Goal: Task Accomplishment & Management: Manage account settings

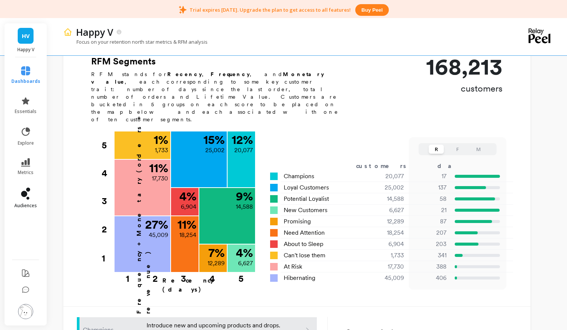
scroll to position [257, 0]
click at [23, 38] on span "HV" at bounding box center [26, 36] width 8 height 9
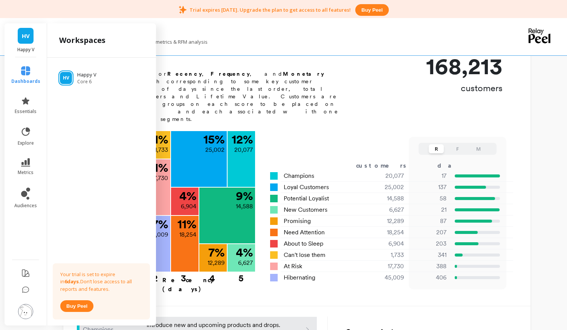
click at [23, 38] on span "HV" at bounding box center [26, 36] width 8 height 9
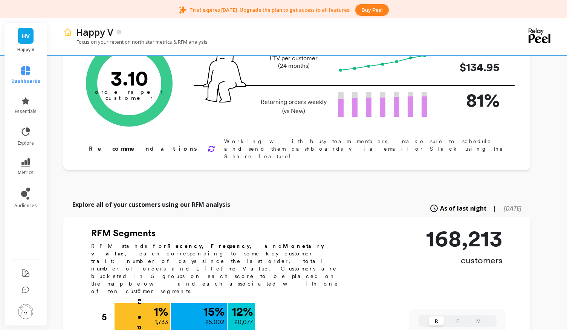
scroll to position [0, 0]
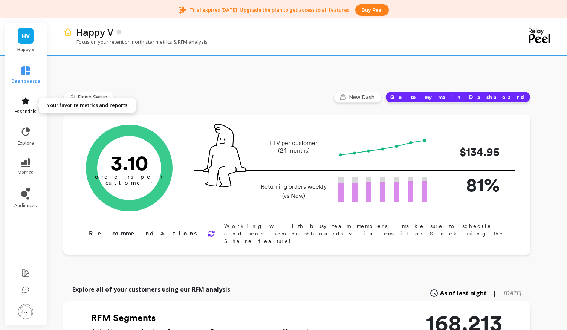
click at [23, 113] on span "essentials" at bounding box center [26, 111] width 22 height 6
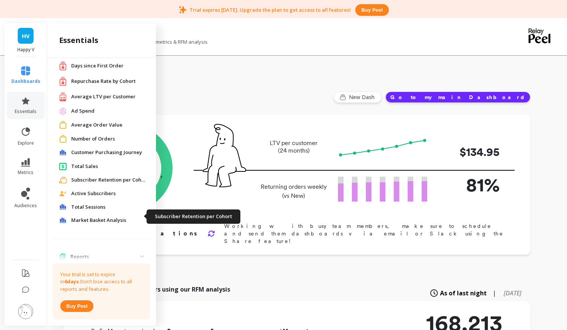
scroll to position [57, 0]
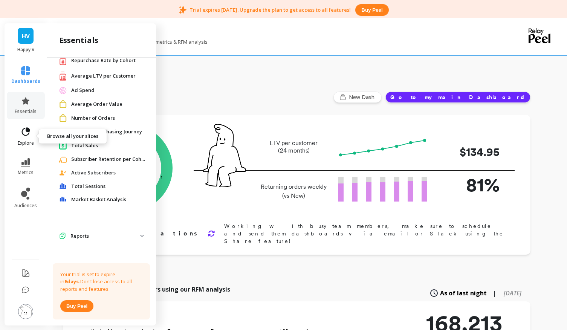
click at [28, 142] on span "explore" at bounding box center [26, 143] width 16 height 6
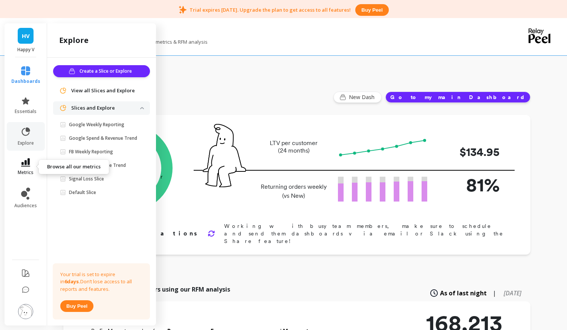
click at [24, 170] on span "metrics" at bounding box center [26, 172] width 16 height 6
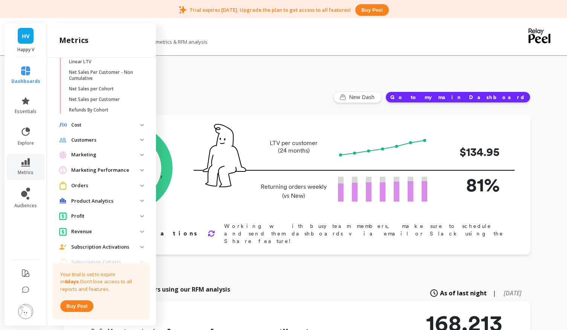
scroll to position [324, 0]
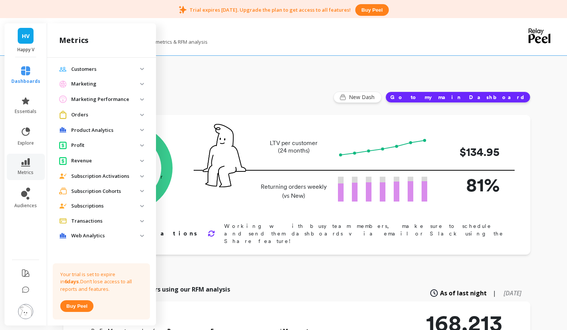
click at [7, 208] on ul "dashboards essentials explore metrics audiences" at bounding box center [26, 156] width 44 height 189
click at [26, 197] on icon at bounding box center [25, 193] width 9 height 12
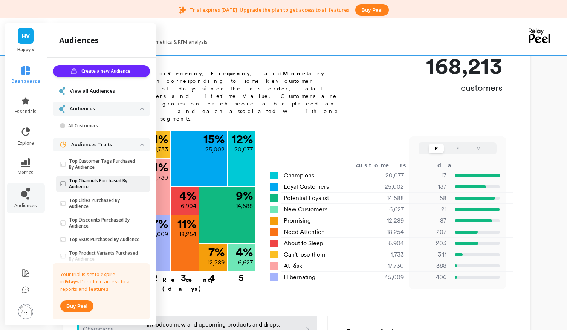
scroll to position [29, 0]
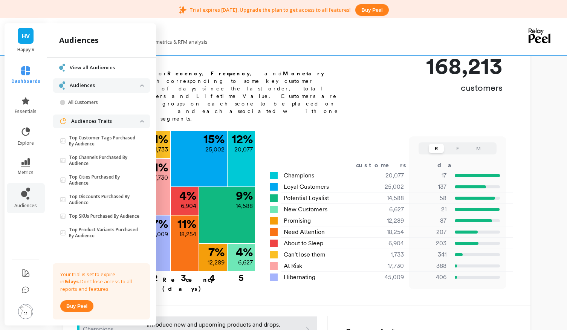
click at [24, 35] on span "HV" at bounding box center [26, 36] width 8 height 9
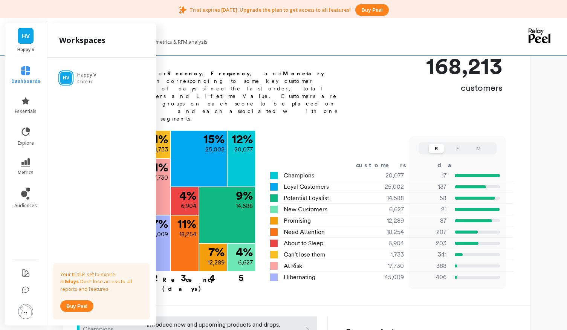
click at [21, 307] on img at bounding box center [25, 311] width 15 height 15
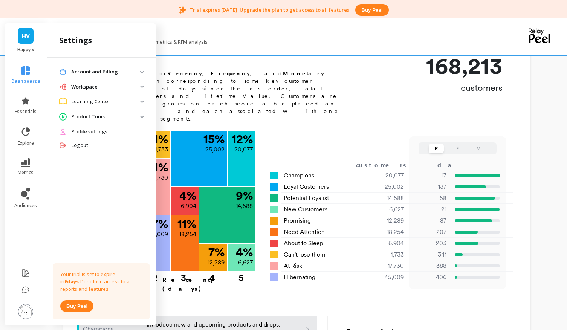
click at [108, 71] on p "Account and Billing" at bounding box center [105, 72] width 69 height 8
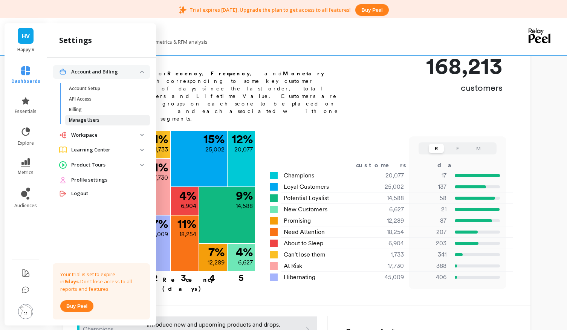
click at [88, 123] on link "Manage Users" at bounding box center [107, 120] width 85 height 11
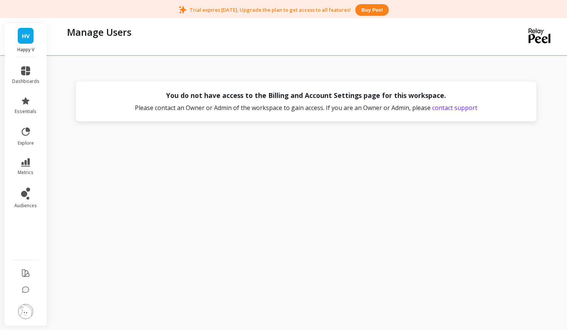
click at [464, 108] on span "contact support" at bounding box center [454, 108] width 45 height 8
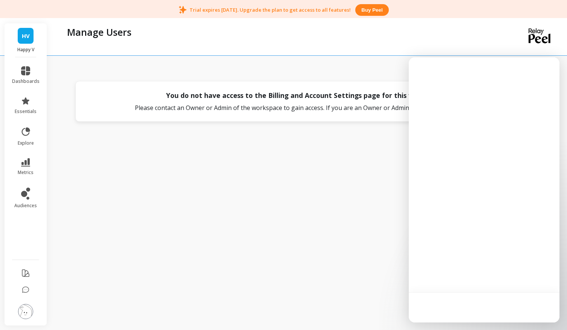
scroll to position [0, 0]
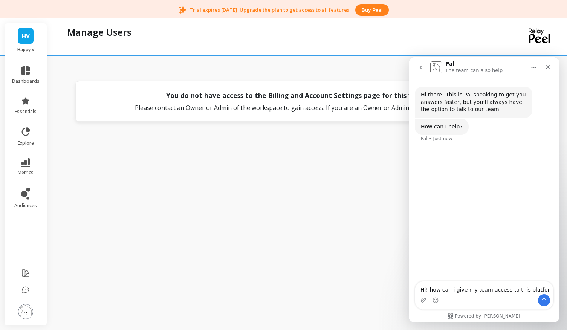
type textarea "Hi! how can i give my team access to this platform"
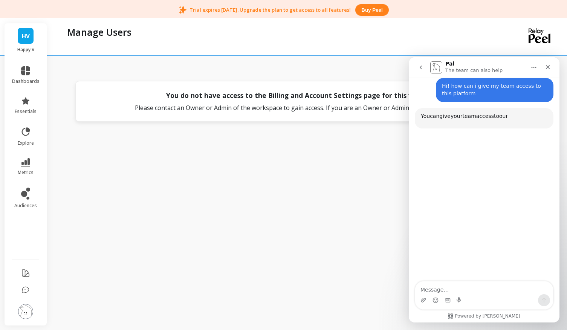
scroll to position [65, 0]
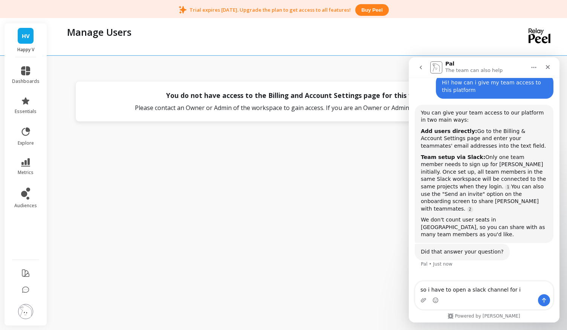
type textarea "so i have to open a slack channel for it"
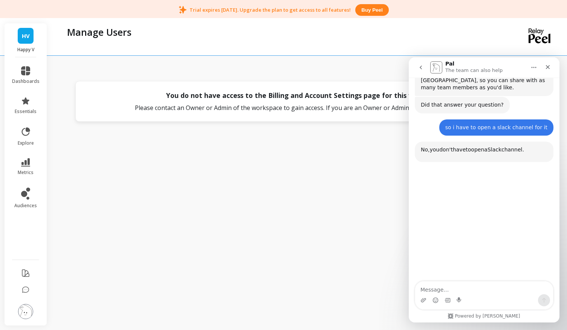
scroll to position [239, 0]
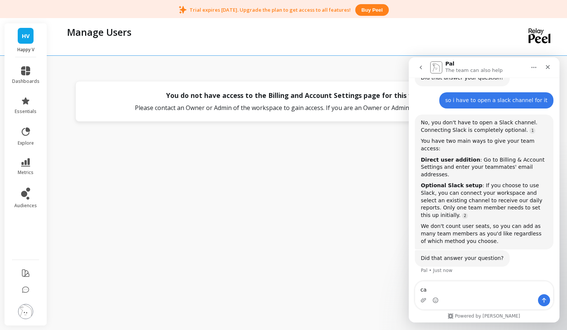
type textarea "c"
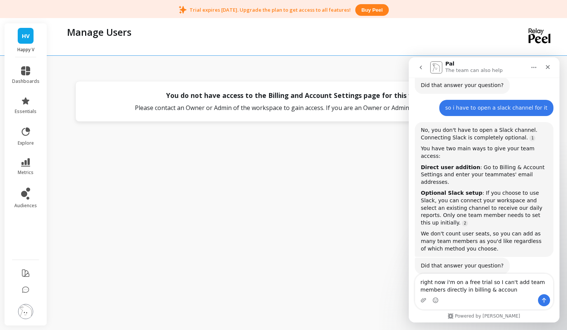
type textarea "right now i'm on a free trial so I can't add team members directly in billing &…"
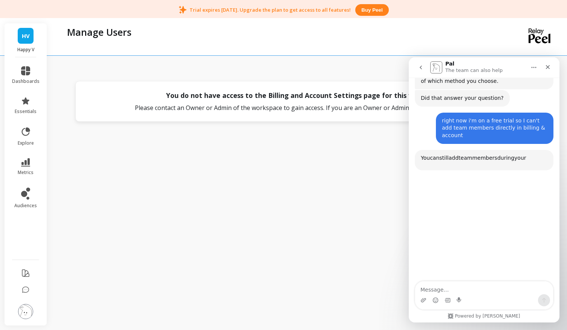
scroll to position [405, 0]
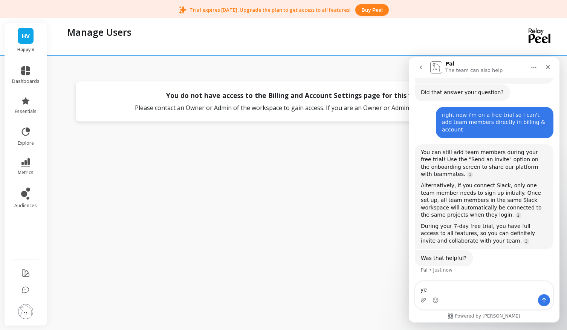
type textarea "yes"
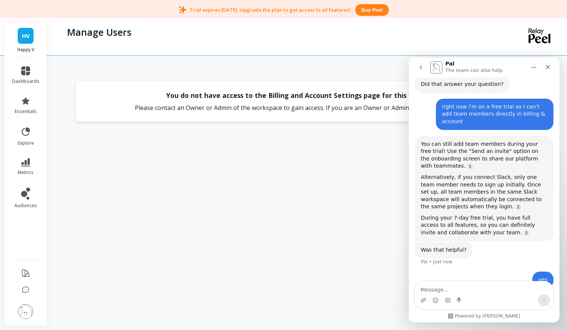
scroll to position [414, 0]
click at [551, 65] on div "Close" at bounding box center [548, 67] width 14 height 14
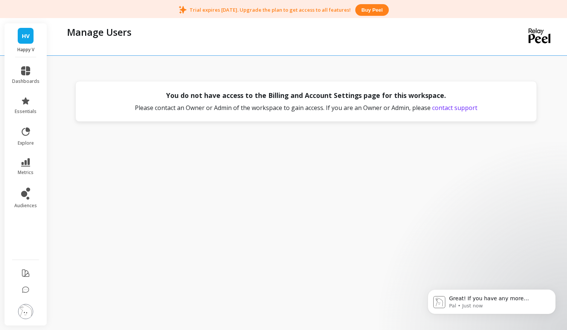
scroll to position [419, 0]
click at [29, 36] on span "HV" at bounding box center [26, 36] width 8 height 9
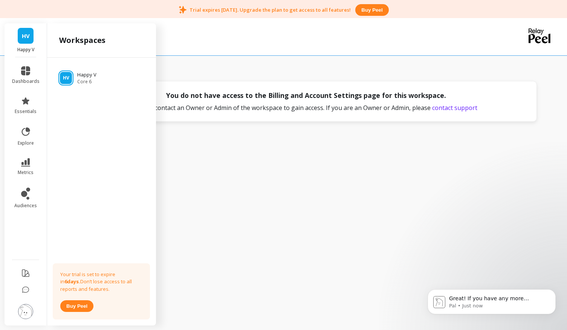
click at [18, 64] on li "dashboards" at bounding box center [26, 75] width 37 height 27
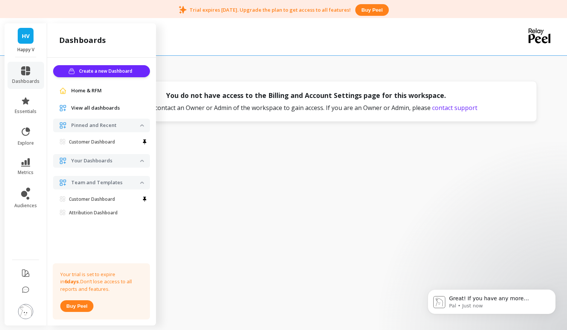
click at [24, 313] on img at bounding box center [25, 311] width 15 height 15
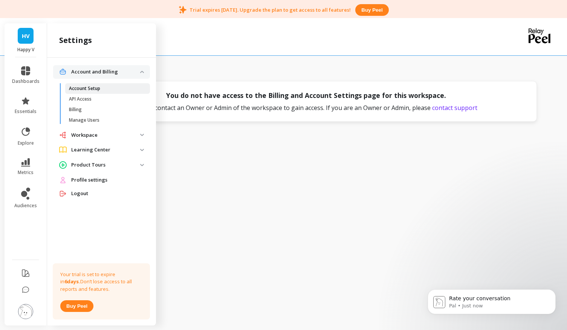
scroll to position [474, 0]
click at [90, 86] on p "Account Setup" at bounding box center [84, 88] width 31 height 6
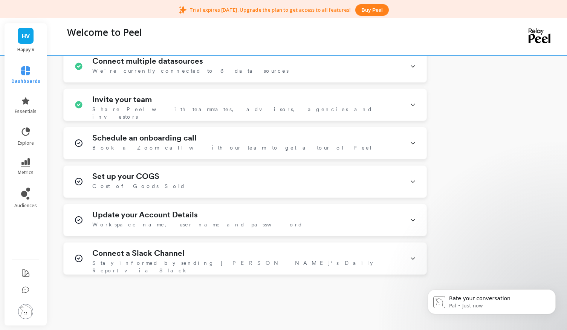
scroll to position [341, 0]
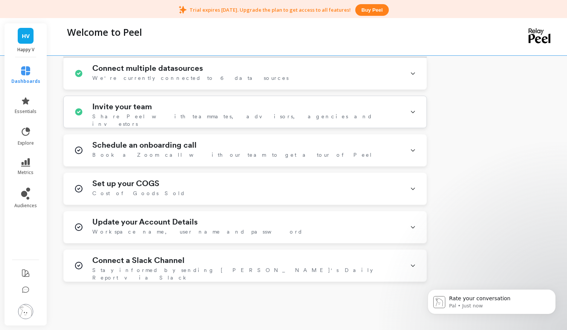
click at [196, 117] on span "Share Peel with teammates, advisors, agencies and investors" at bounding box center [246, 120] width 308 height 15
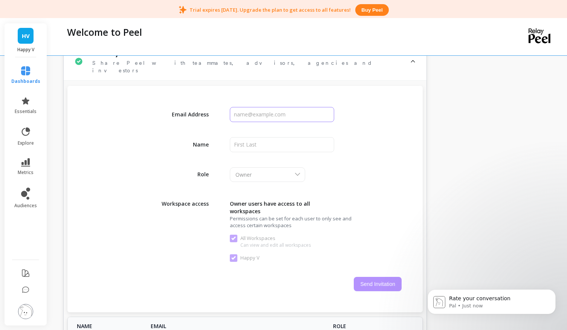
scroll to position [403, 0]
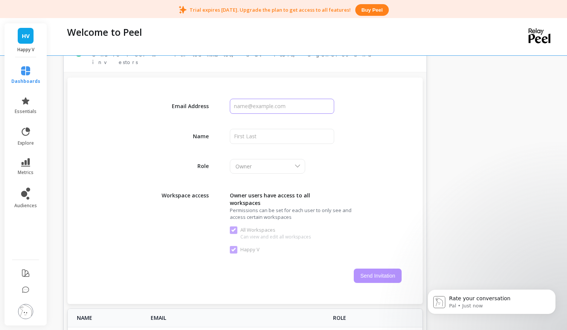
click at [247, 100] on input "input" at bounding box center [282, 106] width 104 height 15
type input "lydia@happyv.com"
click at [268, 129] on input "input" at bounding box center [282, 136] width 104 height 15
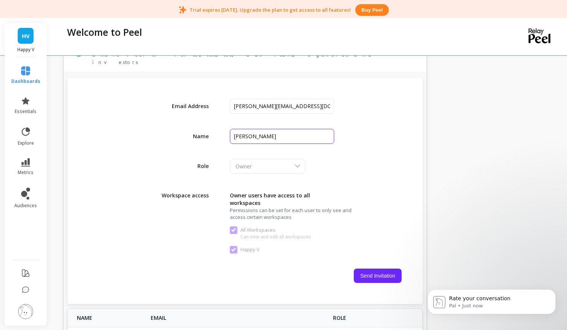
type input "Lydia"
click at [290, 164] on div "Owner" at bounding box center [267, 166] width 75 height 15
click at [387, 274] on button "Send Invitation" at bounding box center [377, 275] width 48 height 14
checkbox Workspaces "false"
checkbox V "false"
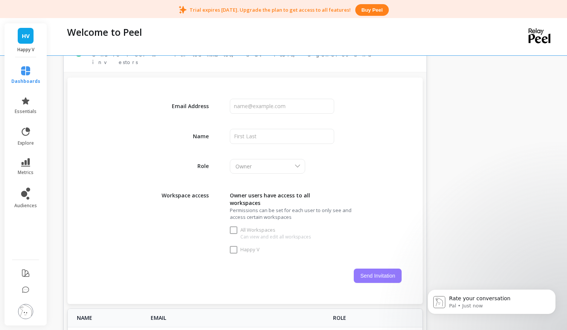
checkbox Workspaces "true"
checkbox V "true"
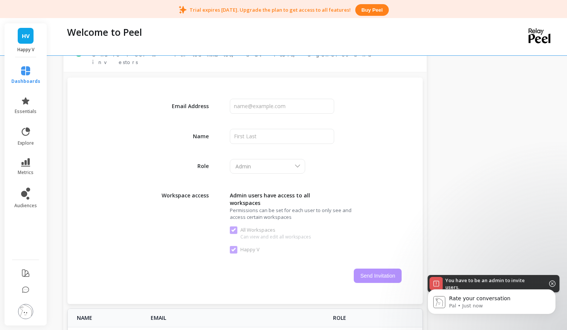
click at [547, 282] on body "Rate your conversation Pal • Just now" at bounding box center [491, 299] width 145 height 47
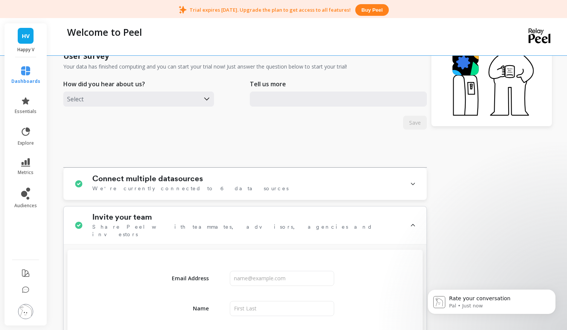
scroll to position [232, 0]
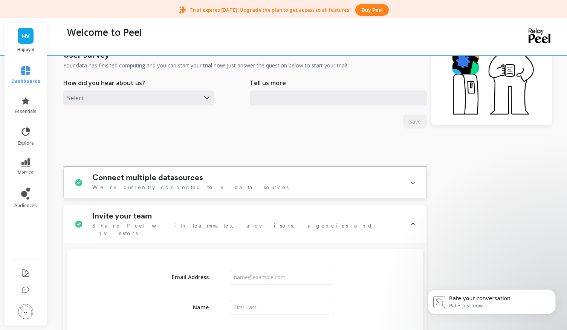
click at [225, 186] on div "Connect multiple datasources We're currently connected to 6 data sources" at bounding box center [246, 183] width 308 height 20
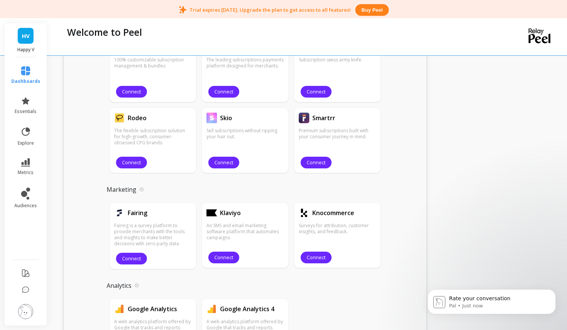
scroll to position [881, 0]
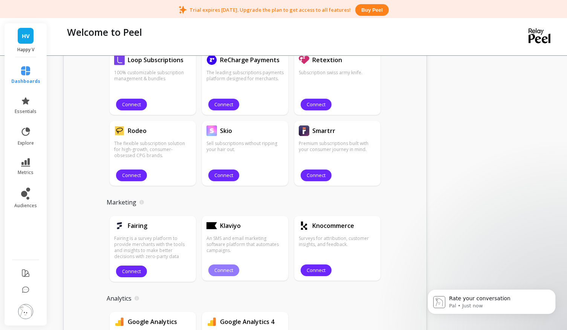
click at [219, 273] on span "Connect" at bounding box center [223, 270] width 19 height 7
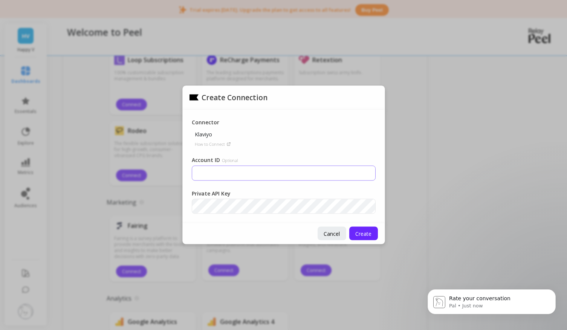
click at [224, 175] on input "Account ID Optional" at bounding box center [284, 173] width 184 height 15
click at [334, 234] on span "Cancel" at bounding box center [331, 233] width 16 height 7
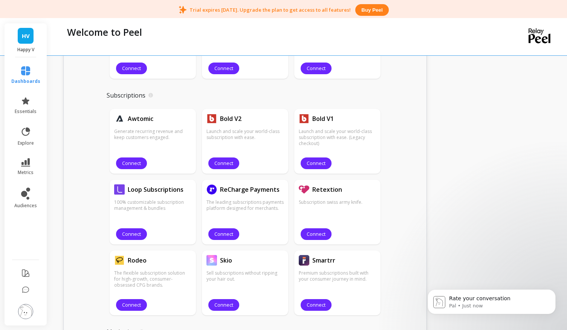
scroll to position [756, 0]
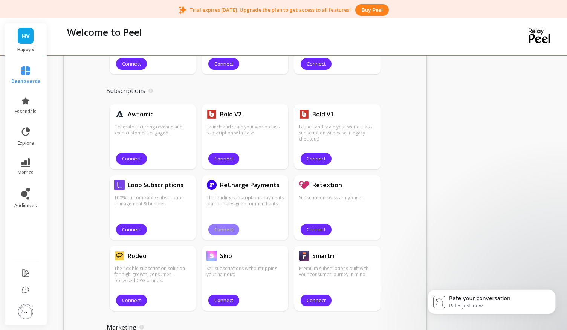
click at [218, 231] on span "Connect" at bounding box center [223, 229] width 19 height 7
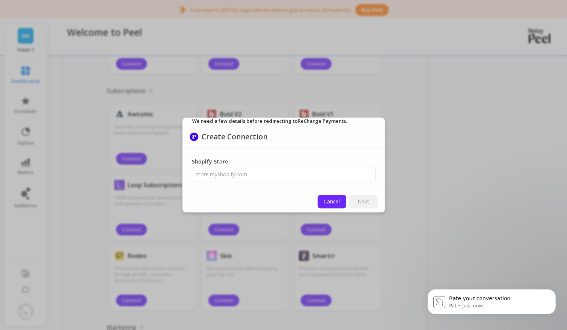
click at [334, 202] on span "Cancel" at bounding box center [331, 201] width 16 height 7
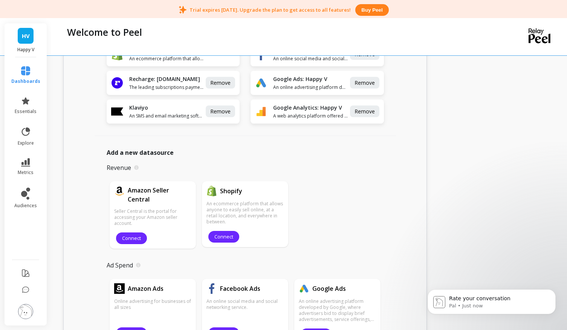
scroll to position [556, 0]
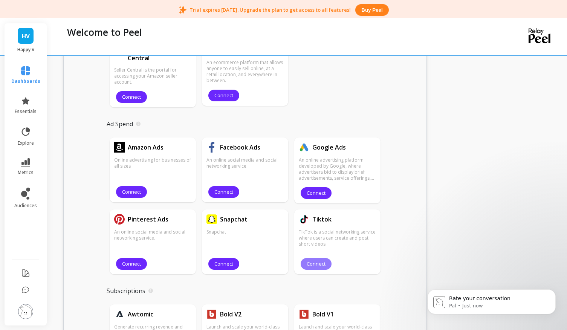
click at [314, 261] on span "Connect" at bounding box center [315, 263] width 19 height 7
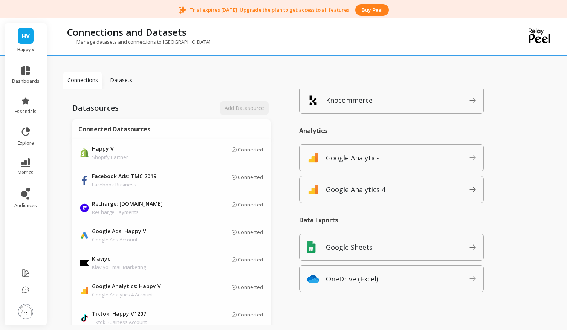
scroll to position [14, 0]
click at [120, 85] on div "Datasets" at bounding box center [121, 80] width 38 height 17
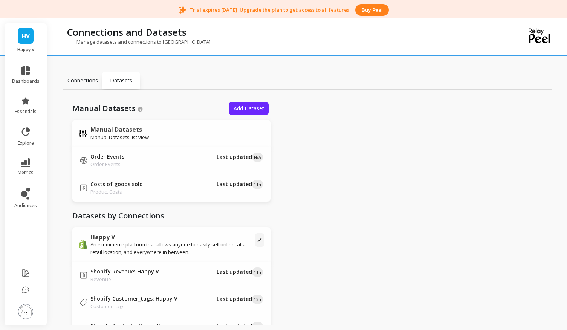
click at [82, 85] on div "Connections" at bounding box center [82, 80] width 38 height 17
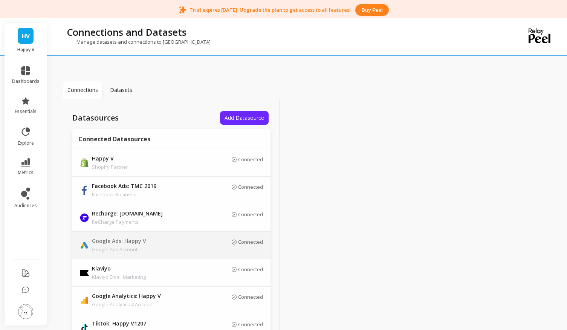
scroll to position [3, 0]
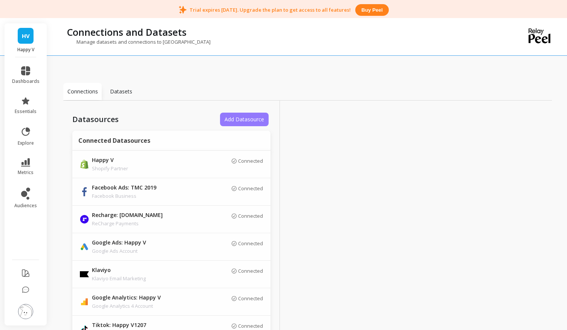
click at [234, 122] on span "Add Datasource" at bounding box center [244, 119] width 40 height 7
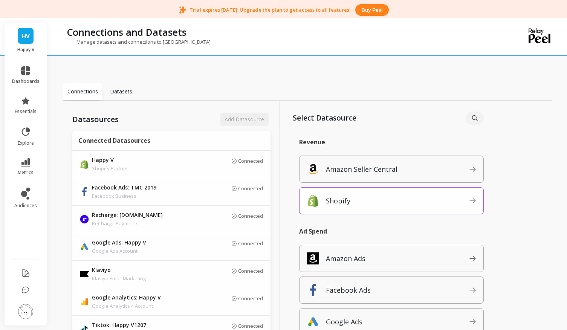
click at [393, 200] on span "Shopify" at bounding box center [397, 201] width 143 height 12
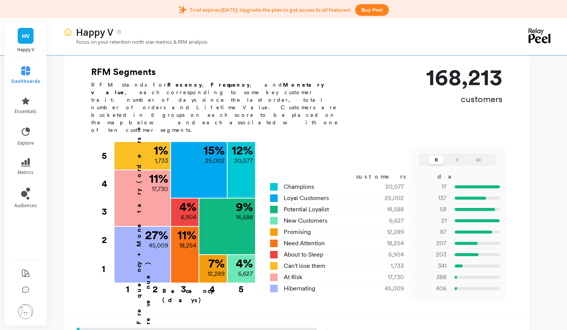
scroll to position [241, 0]
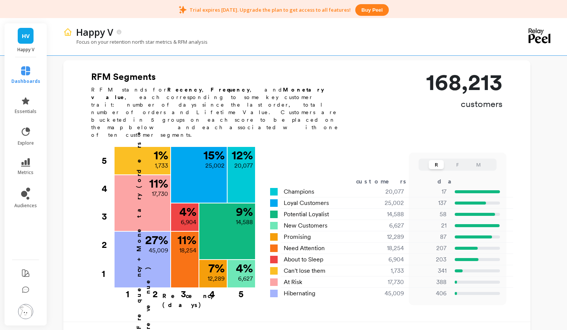
click at [459, 160] on button "F" at bounding box center [456, 164] width 15 height 9
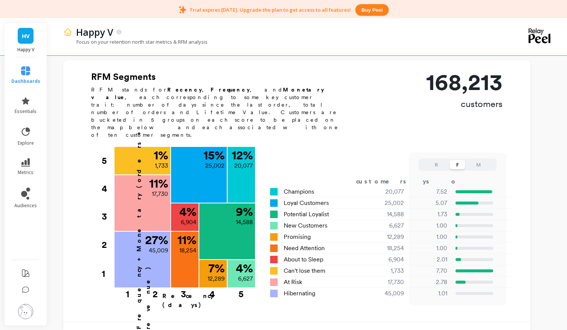
click at [477, 160] on button "M" at bounding box center [478, 164] width 15 height 9
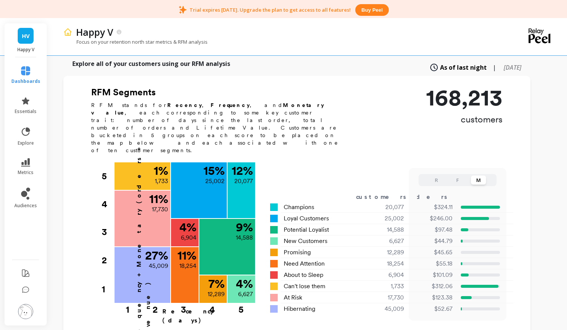
scroll to position [226, 0]
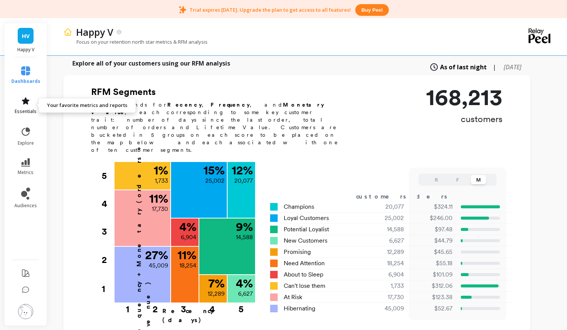
click at [27, 104] on icon at bounding box center [25, 100] width 9 height 9
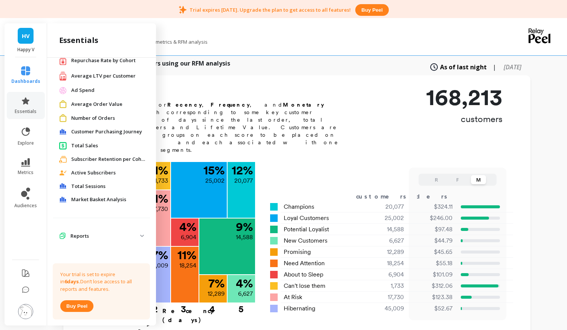
scroll to position [0, 0]
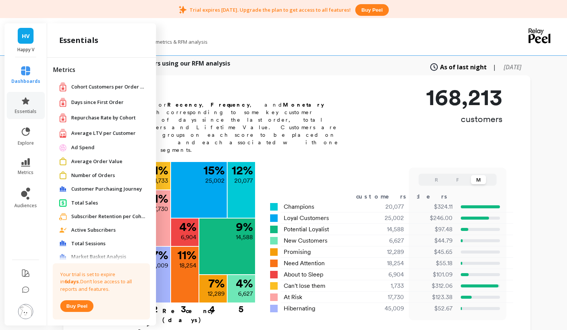
click at [91, 149] on span "Ad Spend" at bounding box center [82, 148] width 23 height 8
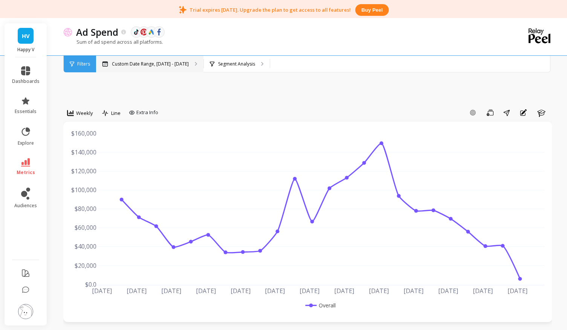
click at [145, 66] on p "Custom Date Range, May 1 - Oct 6" at bounding box center [150, 64] width 77 height 6
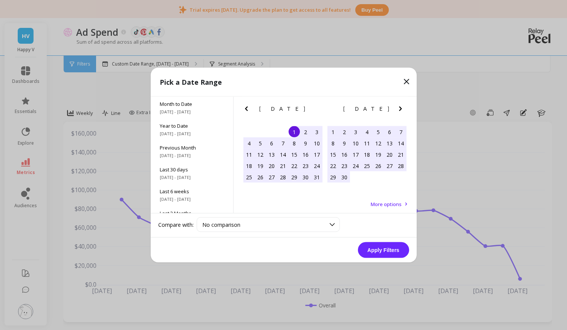
click at [401, 81] on div "Pick a Date Range" at bounding box center [284, 82] width 266 height 29
click at [403, 82] on icon at bounding box center [406, 81] width 9 height 9
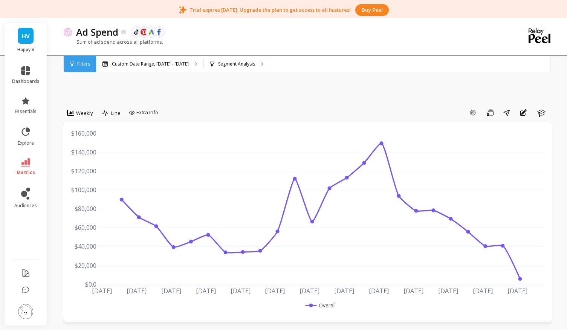
click at [29, 187] on li "audiences" at bounding box center [26, 198] width 37 height 30
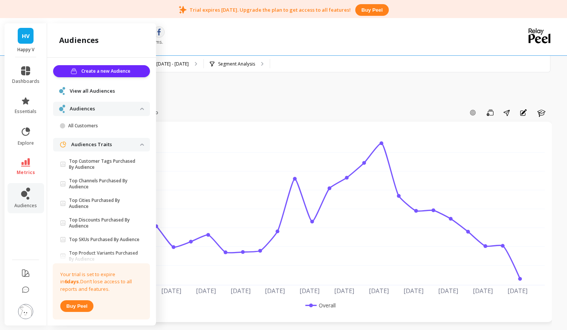
scroll to position [29, 0]
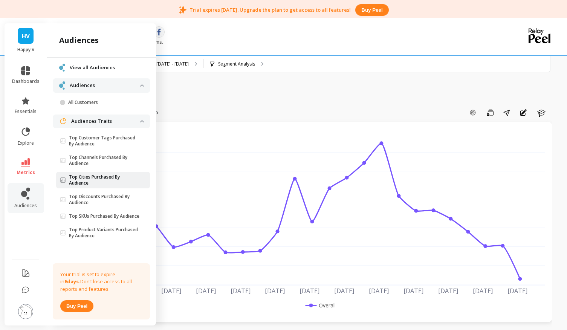
click at [120, 176] on p "Top Cities Purchased By Audience" at bounding box center [104, 180] width 71 height 12
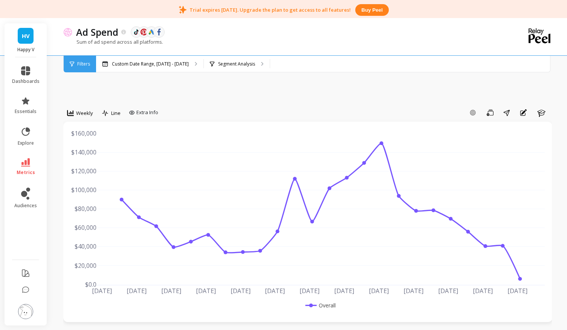
scroll to position [0, 0]
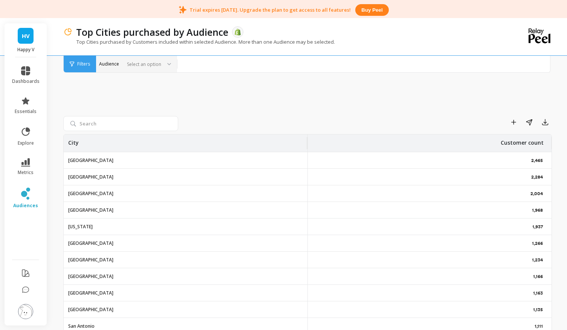
click at [154, 69] on div "Select an option" at bounding box center [136, 64] width 81 height 17
click at [527, 124] on icon "button" at bounding box center [528, 122] width 6 height 6
click at [25, 44] on div "HV Happy V" at bounding box center [26, 40] width 42 height 34
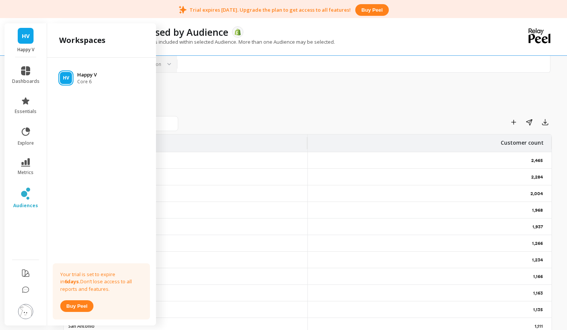
click at [85, 77] on p "Happy V" at bounding box center [87, 75] width 20 height 8
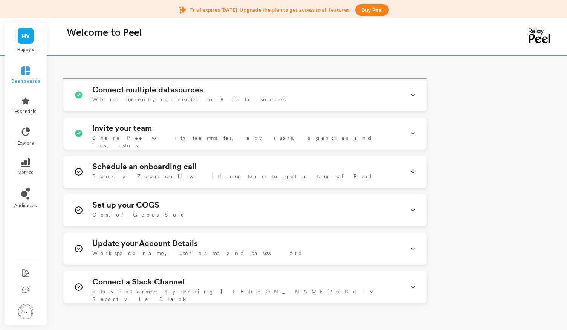
scroll to position [324, 0]
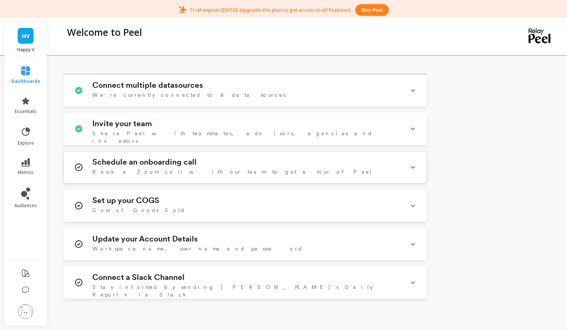
click at [188, 164] on h1 "Schedule an onboarding call" at bounding box center [144, 161] width 104 height 9
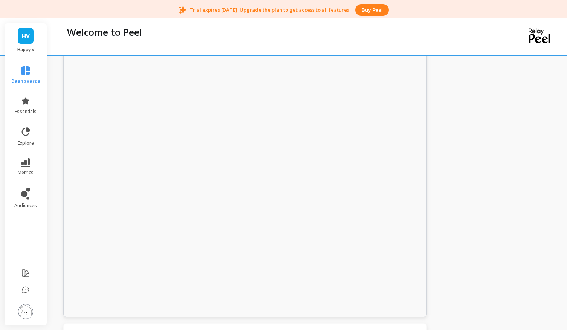
scroll to position [641, 0]
click at [359, 178] on div at bounding box center [245, 92] width 363 height 452
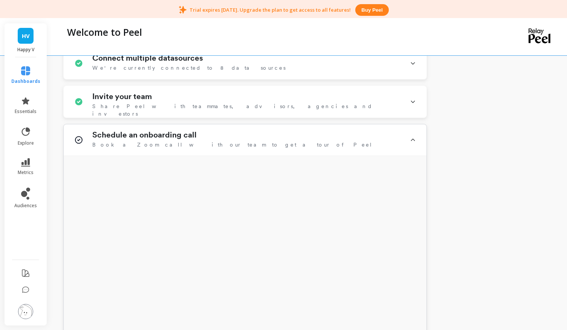
scroll to position [362, 0]
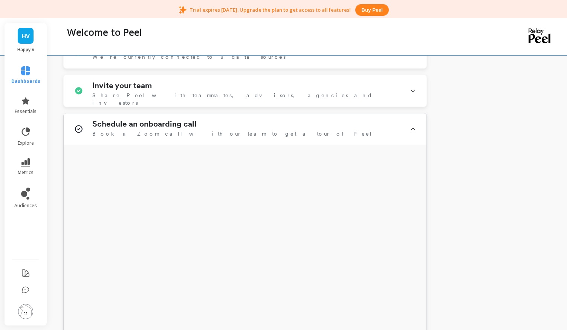
click at [408, 127] on div "Schedule an onboarding call Book a Zoom call with our team to get a tour of Peel" at bounding box center [245, 129] width 363 height 32
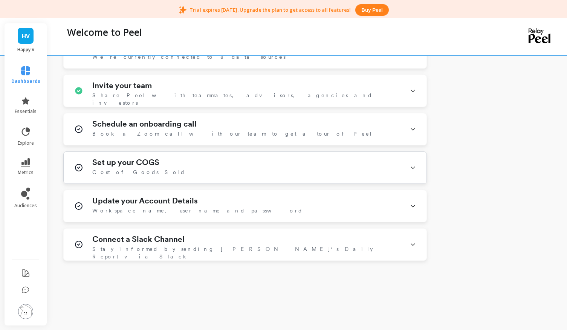
click at [257, 167] on div "Set up your COGS Cost of Goods Sold" at bounding box center [246, 168] width 308 height 20
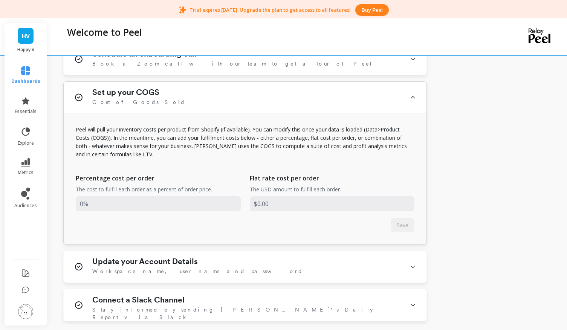
scroll to position [437, 0]
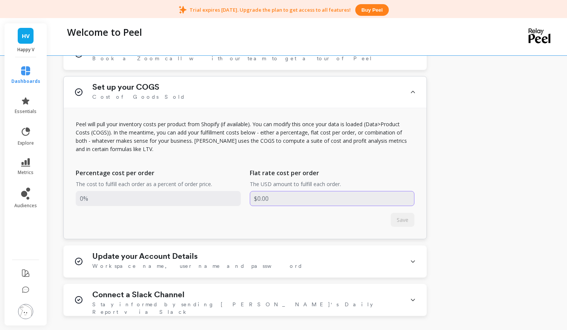
click at [288, 196] on input "input" at bounding box center [332, 198] width 165 height 15
type input "$0."
click at [139, 198] on input "input" at bounding box center [158, 198] width 165 height 15
click at [276, 203] on input "input" at bounding box center [332, 198] width 165 height 15
type input "$0.0019"
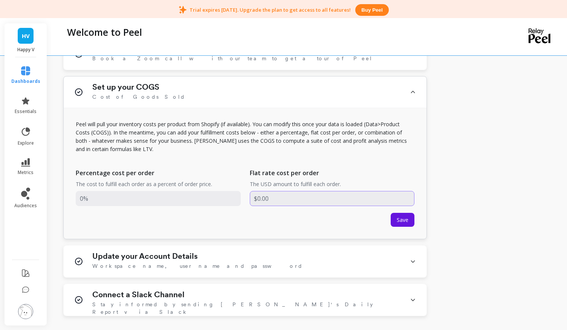
click at [260, 200] on input "input" at bounding box center [332, 198] width 165 height 15
type input "$1.00"
click at [260, 201] on input "input" at bounding box center [332, 198] width 165 height 15
type input "$14.00"
click at [269, 196] on input "input" at bounding box center [332, 198] width 165 height 15
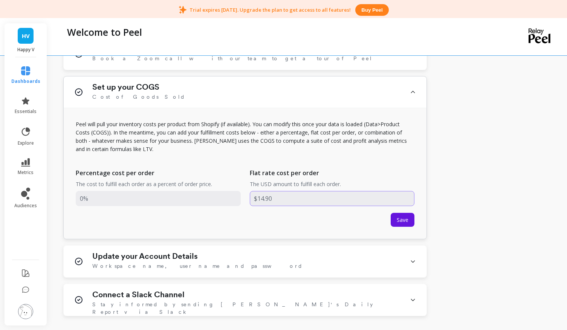
type input "$14.9"
click at [283, 200] on input "input" at bounding box center [332, 198] width 165 height 15
type input "$14.93"
click at [139, 200] on input "input" at bounding box center [158, 198] width 165 height 15
click at [84, 198] on input "input" at bounding box center [158, 198] width 165 height 15
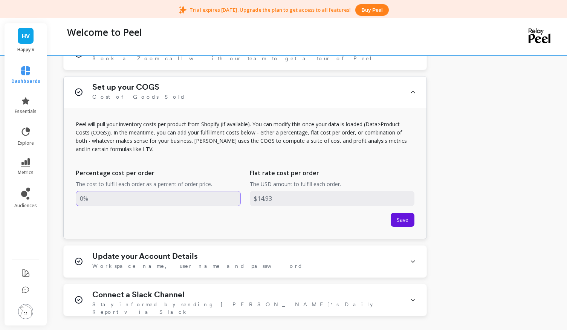
type input "%"
click at [83, 199] on input "input" at bounding box center [158, 198] width 165 height 15
type input "33.18%"
click at [405, 222] on span "Save" at bounding box center [402, 219] width 12 height 7
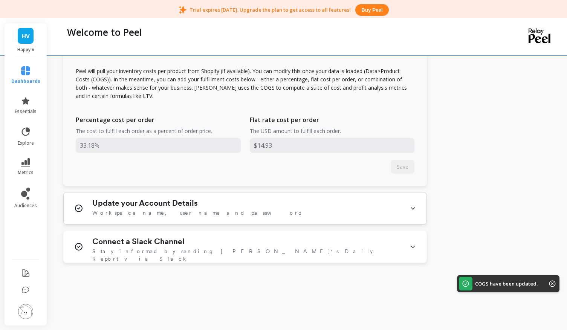
scroll to position [491, 0]
click at [322, 219] on div "Update your Account Details Workspace name, user name and password" at bounding box center [245, 208] width 363 height 32
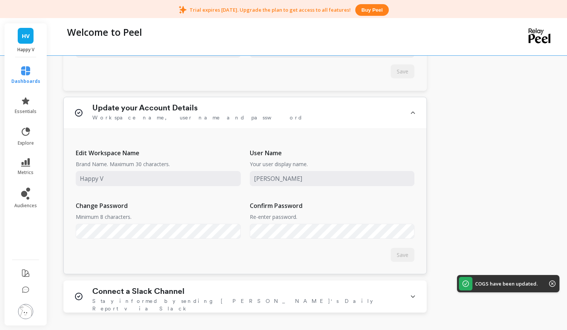
scroll to position [605, 0]
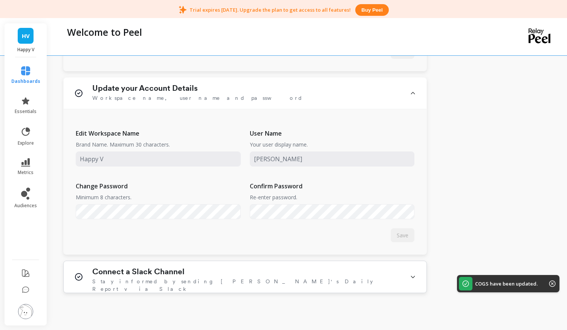
click at [269, 269] on div "Connect a Slack Channel Stay informed by sending Peel's Daily Report via Slack" at bounding box center [246, 277] width 308 height 20
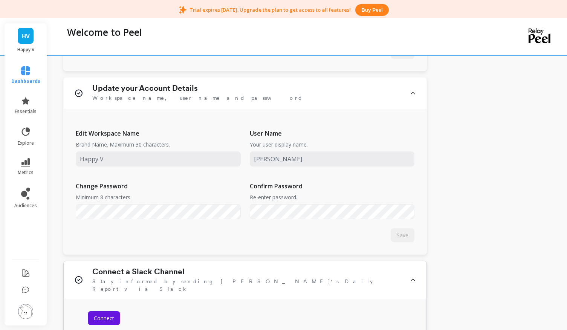
click at [285, 287] on div "Connect a Slack Channel Stay informed by sending Peel's Daily Report via Slack" at bounding box center [245, 280] width 363 height 38
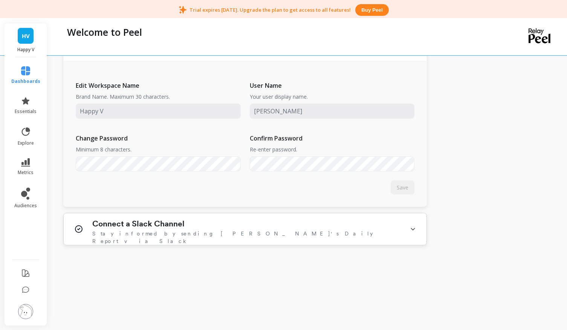
click at [270, 228] on div "Connect a Slack Channel Stay informed by sending Peel's Daily Report via Slack" at bounding box center [246, 229] width 308 height 20
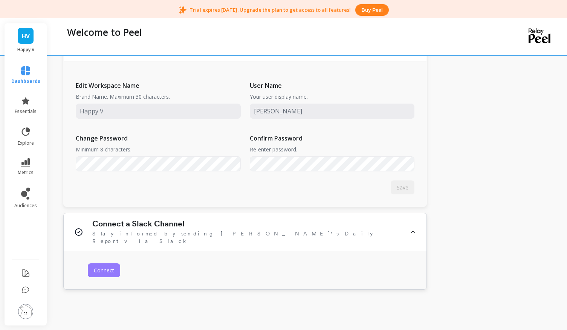
click at [107, 267] on span "Connect" at bounding box center [104, 270] width 20 height 7
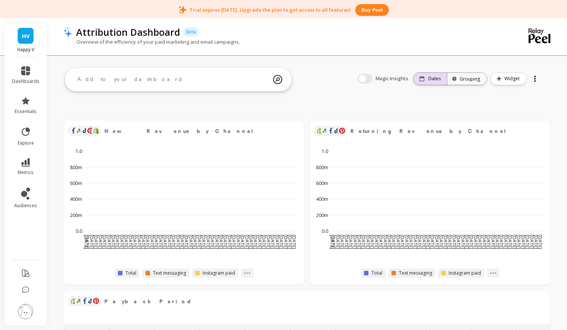
click at [438, 76] on p "Dates" at bounding box center [434, 79] width 12 height 6
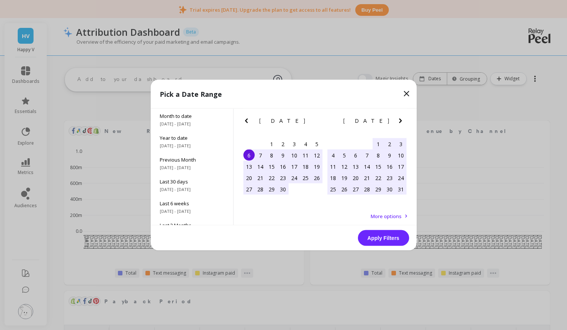
click at [408, 93] on icon at bounding box center [406, 93] width 9 height 9
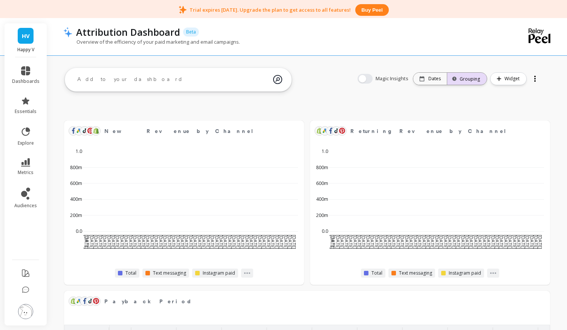
click at [472, 80] on div "Grouping" at bounding box center [467, 78] width 26 height 7
click at [367, 81] on button "button" at bounding box center [364, 79] width 15 height 10
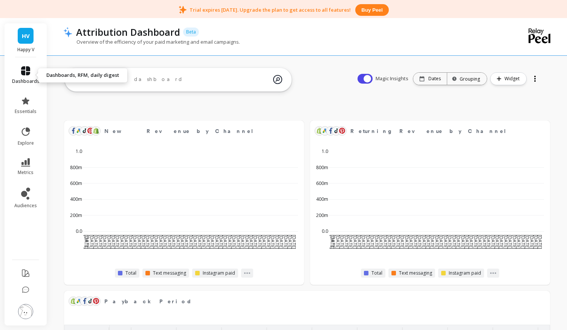
click at [24, 75] on icon at bounding box center [25, 70] width 9 height 9
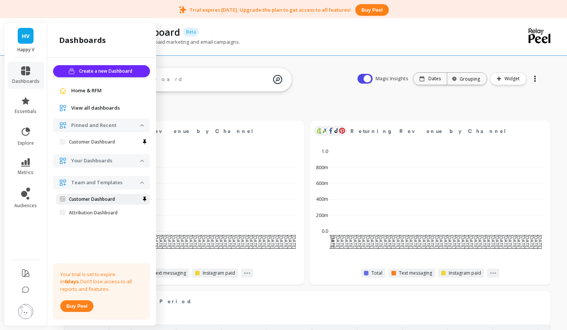
click at [102, 197] on p "Customer Dashboard" at bounding box center [92, 199] width 46 height 6
